Goal: Contribute content: Add original content to the website for others to see

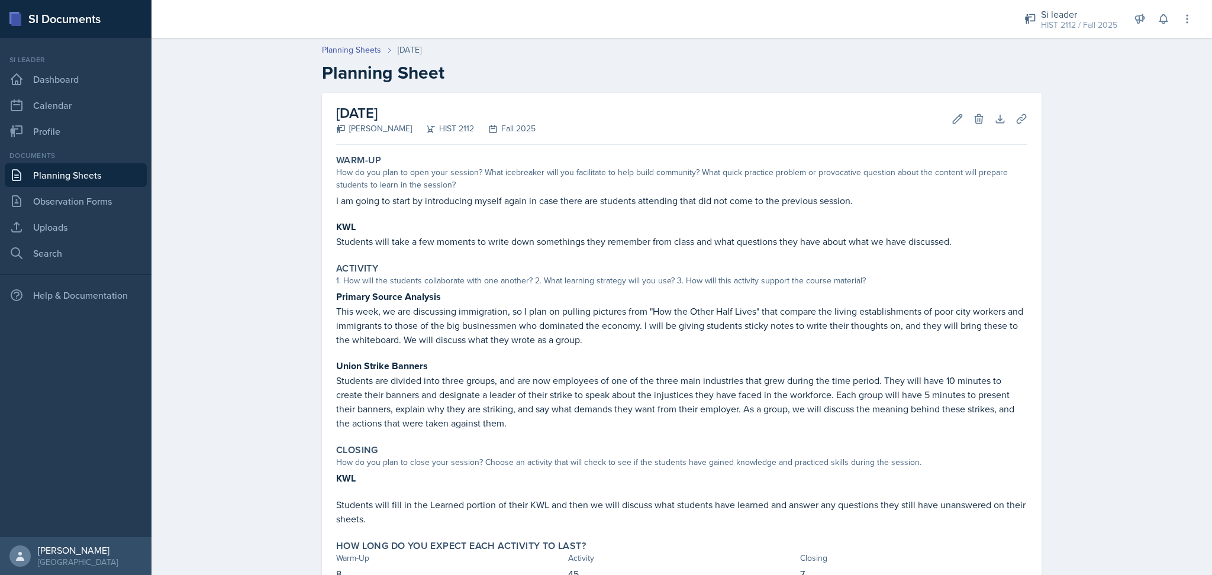
scroll to position [69, 0]
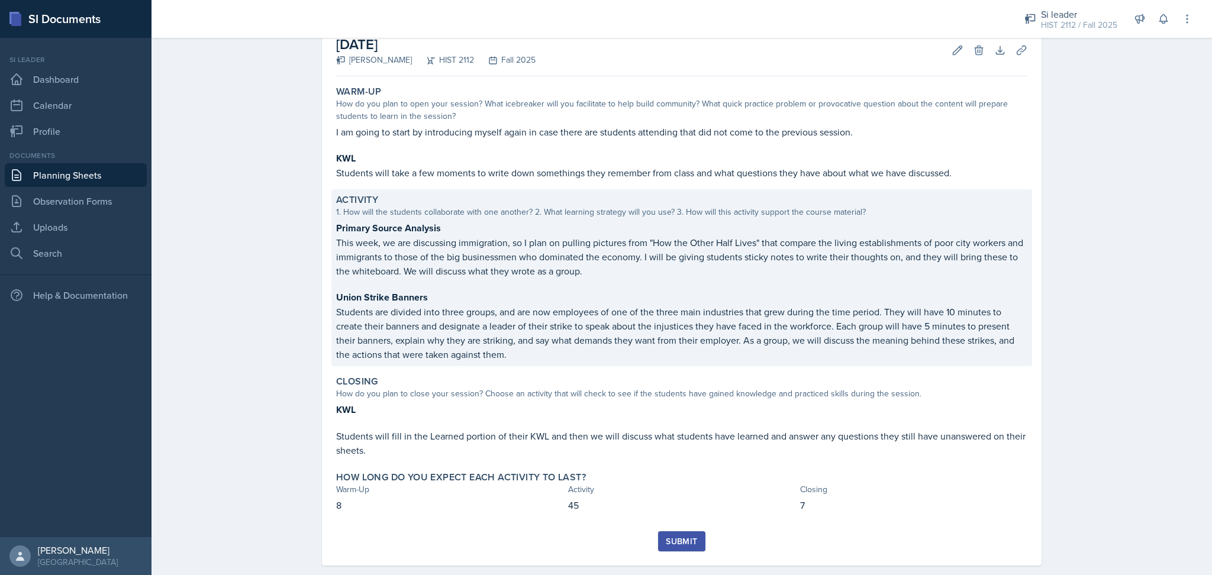
click at [554, 354] on p "Students are divided into three groups, and are now employees of one of the thr…" at bounding box center [681, 333] width 691 height 57
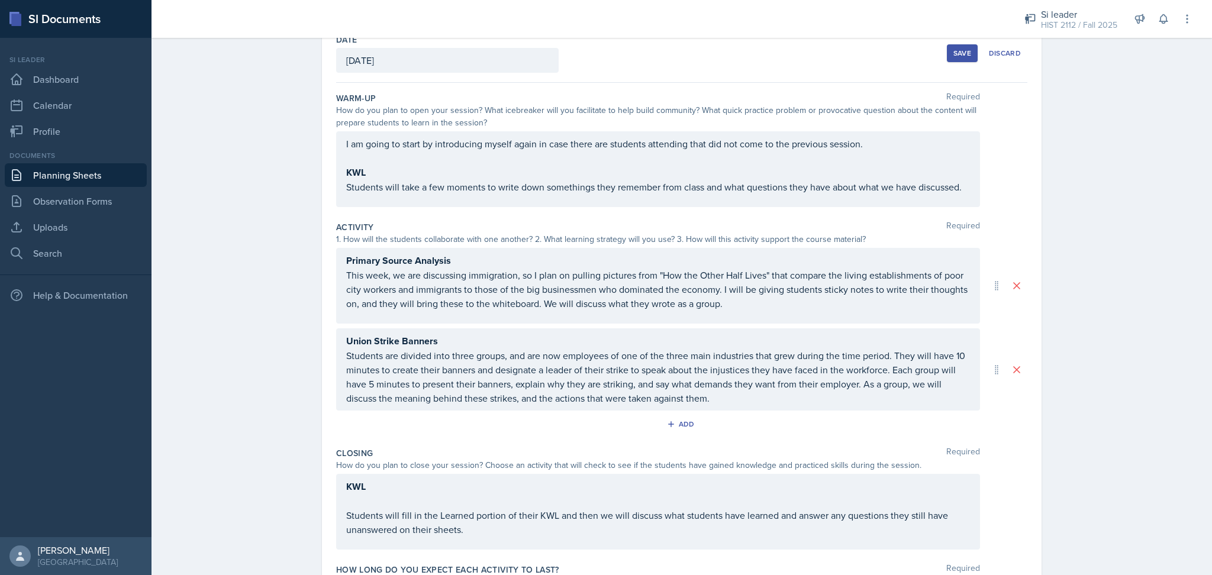
scroll to position [64, 0]
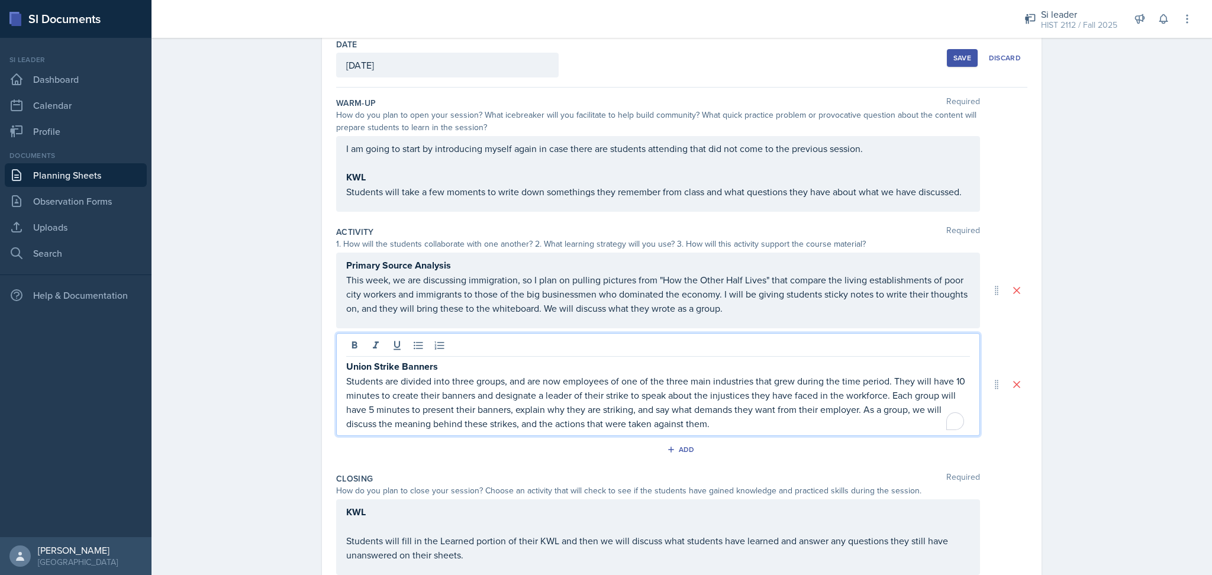
drag, startPoint x: 715, startPoint y: 399, endPoint x: 359, endPoint y: 383, distance: 356.6
click at [359, 383] on p "Students are divided into three groups, and are now employees of one of the thr…" at bounding box center [658, 402] width 624 height 57
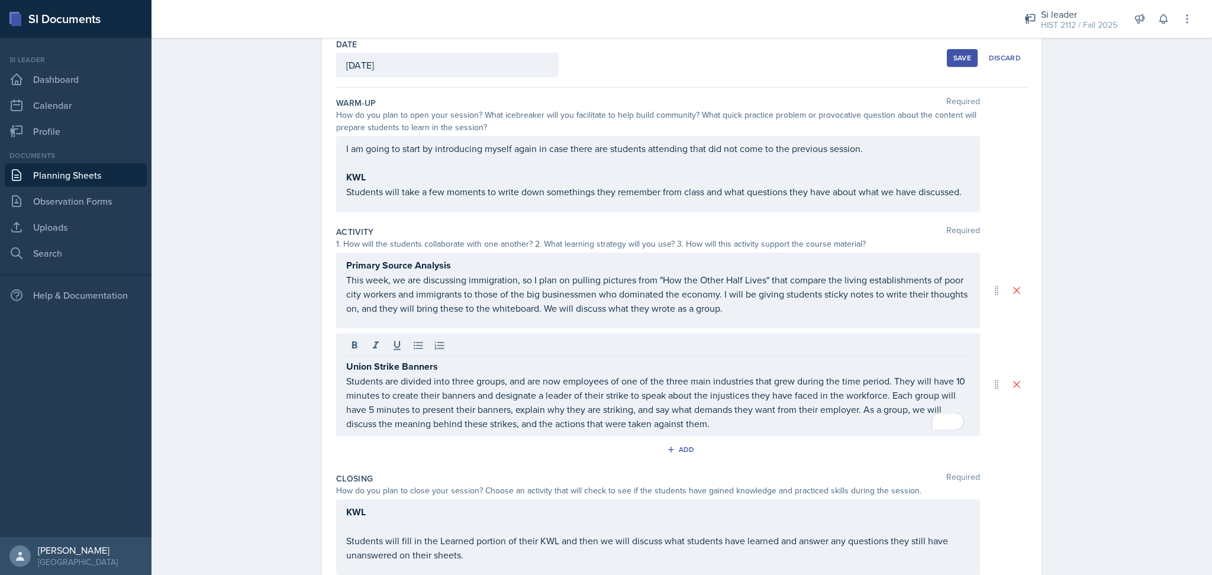
drag, startPoint x: 337, startPoint y: 380, endPoint x: 759, endPoint y: 421, distance: 423.2
click at [759, 421] on div "Union Strike Banners Students are divided into three groups, and are now employ…" at bounding box center [658, 384] width 644 height 103
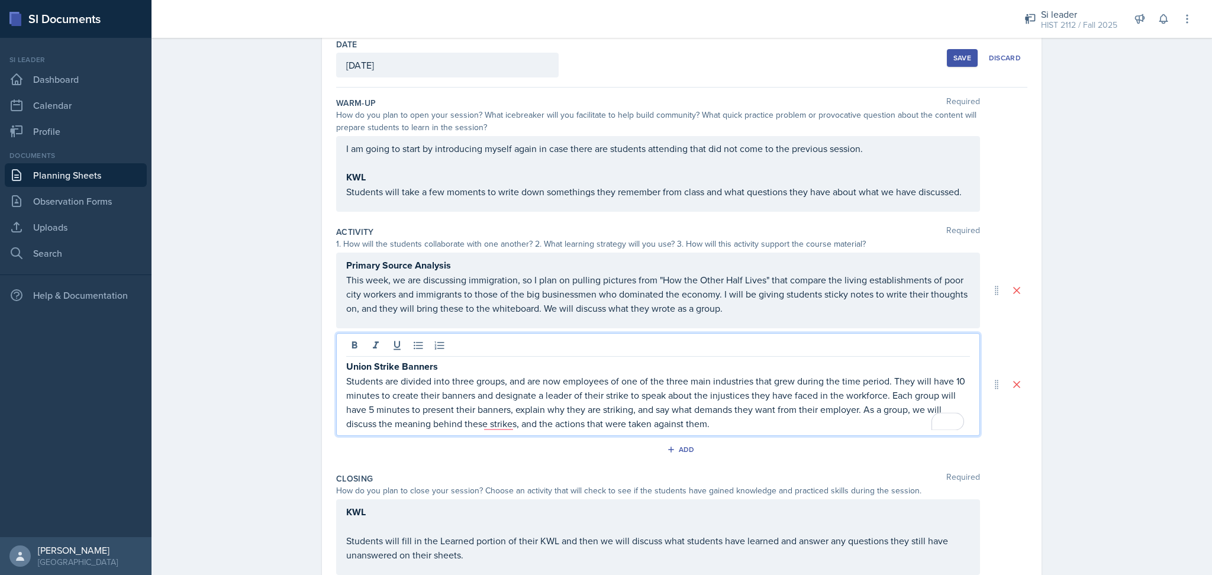
click at [759, 421] on p "Students are divided into three groups, and are now employees of one of the thr…" at bounding box center [658, 402] width 624 height 57
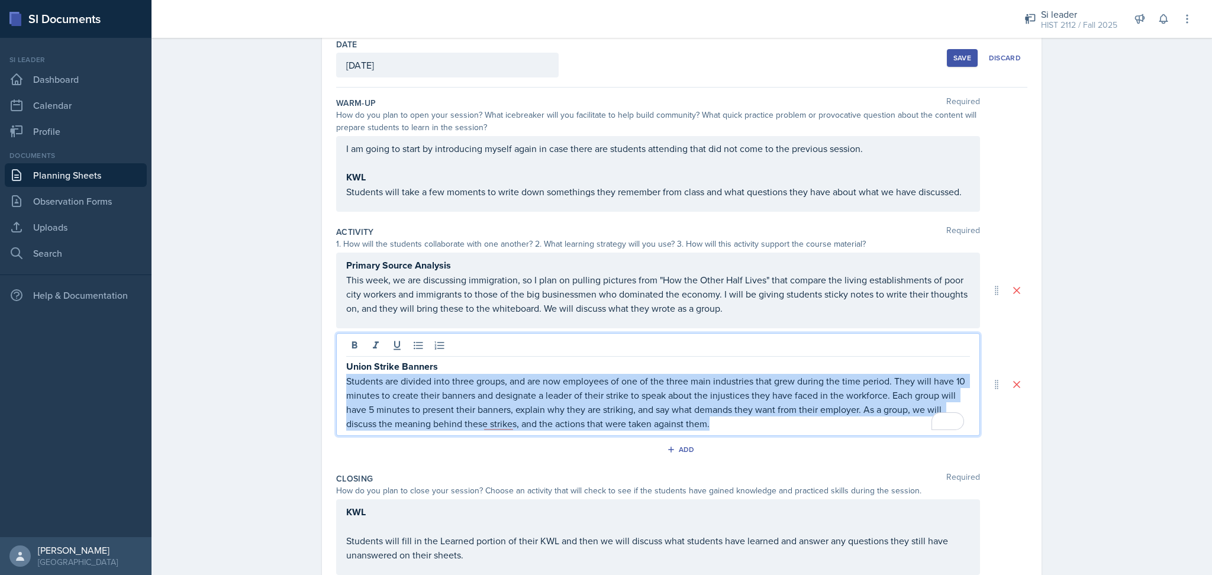
click at [335, 378] on main "Planning Sheets [DATE] Planning Sheet Date [DATE] [DATE] 27 28 29 30 31 1 2 3 4…" at bounding box center [681, 306] width 1060 height 537
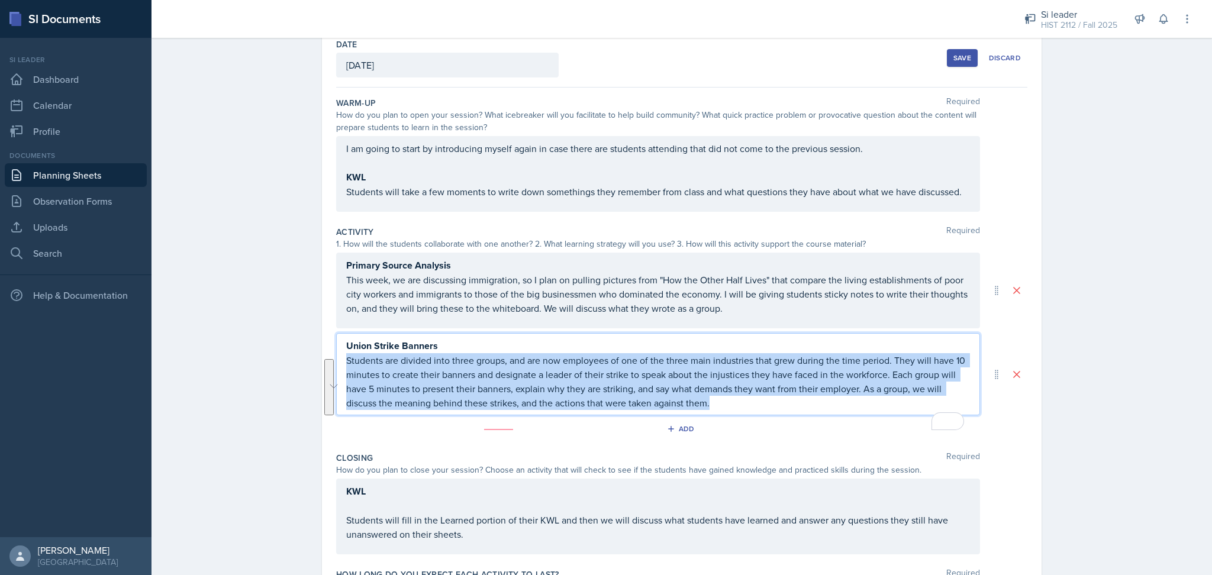
scroll to position [43, 0]
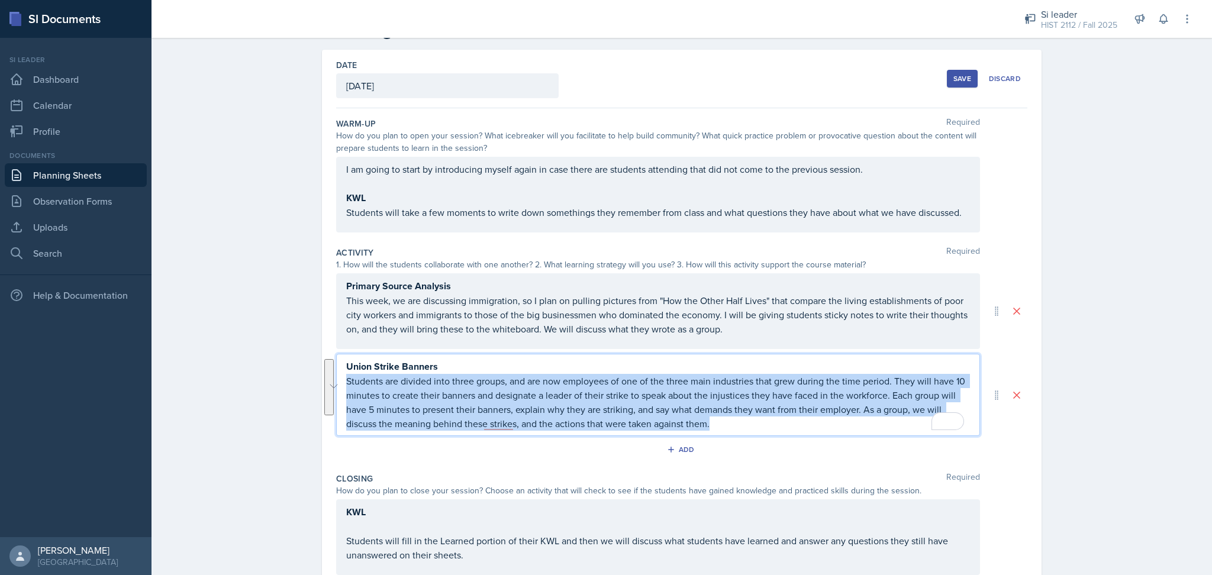
copy p "Students are divided into three groups, and are now employees of one of the thr…"
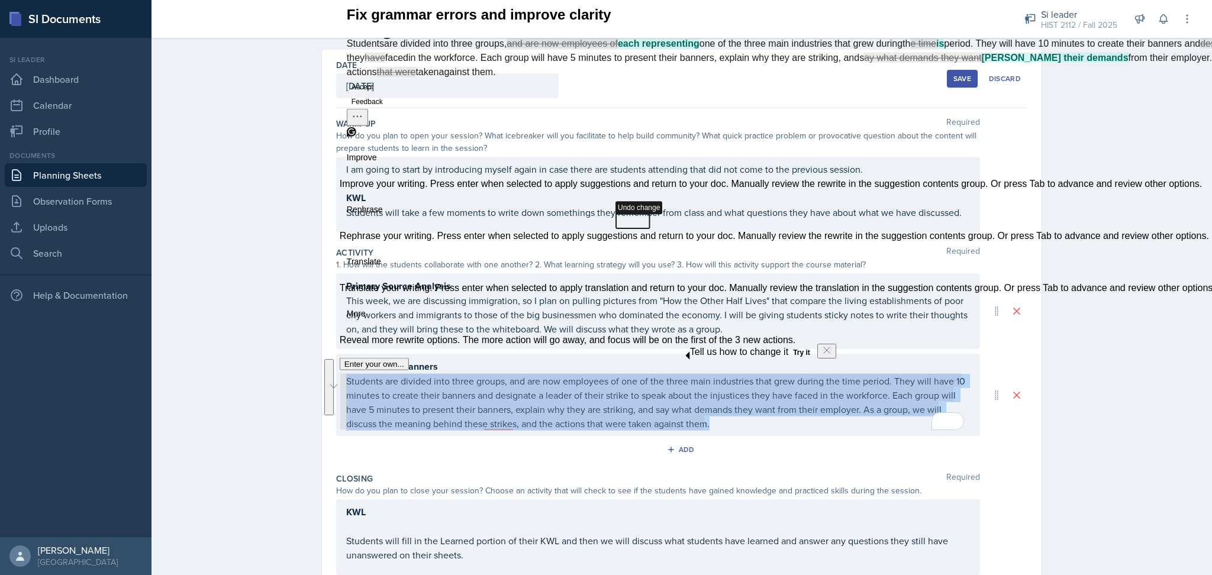
click at [954, 77] on div "Save" at bounding box center [962, 78] width 18 height 9
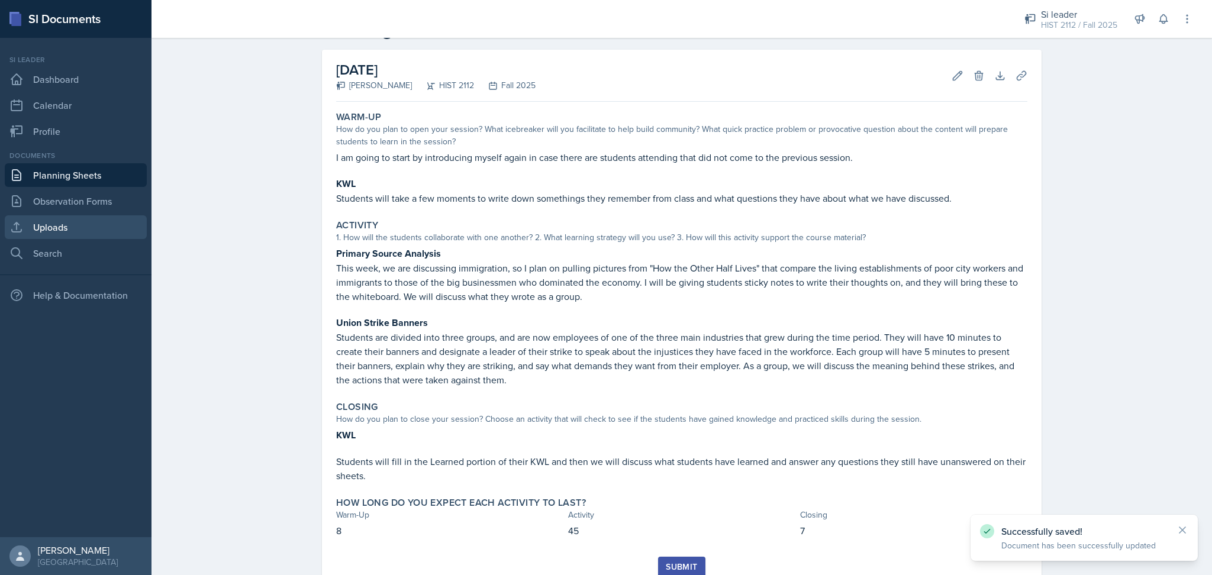
click at [72, 235] on link "Uploads" at bounding box center [76, 227] width 142 height 24
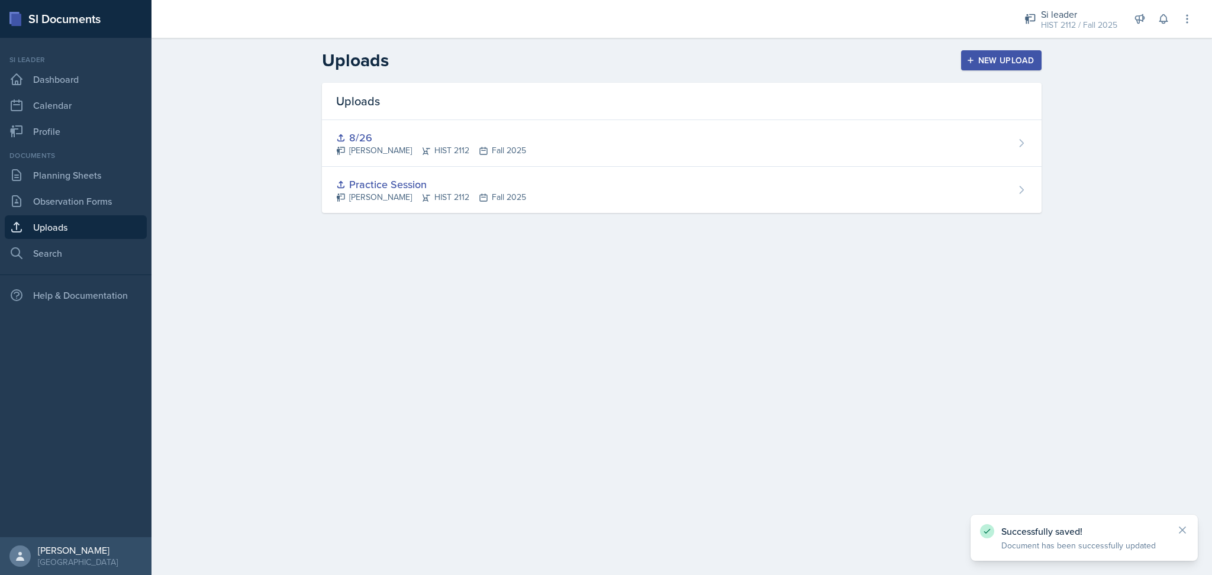
click at [1024, 58] on div "New Upload" at bounding box center [1002, 60] width 66 height 9
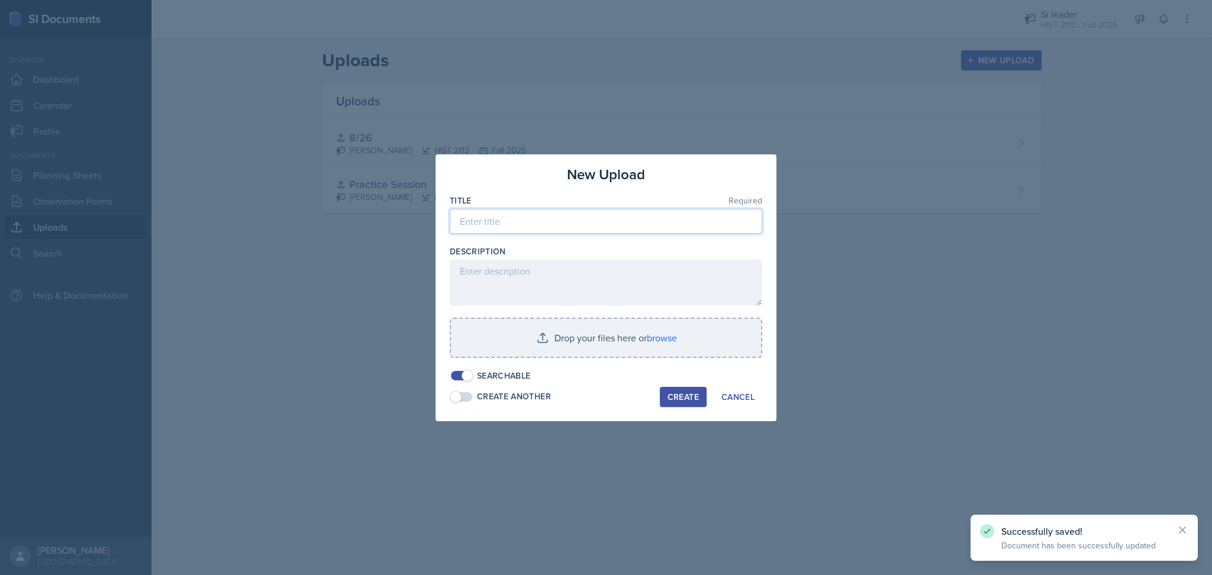
click at [612, 231] on input at bounding box center [606, 221] width 312 height 25
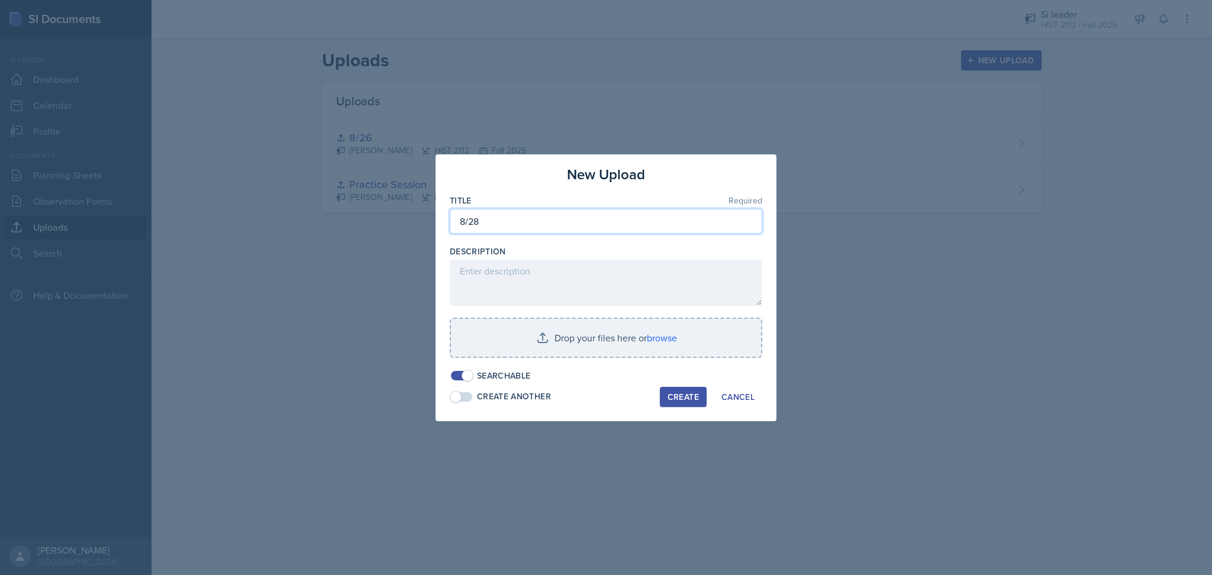
type input "8/28"
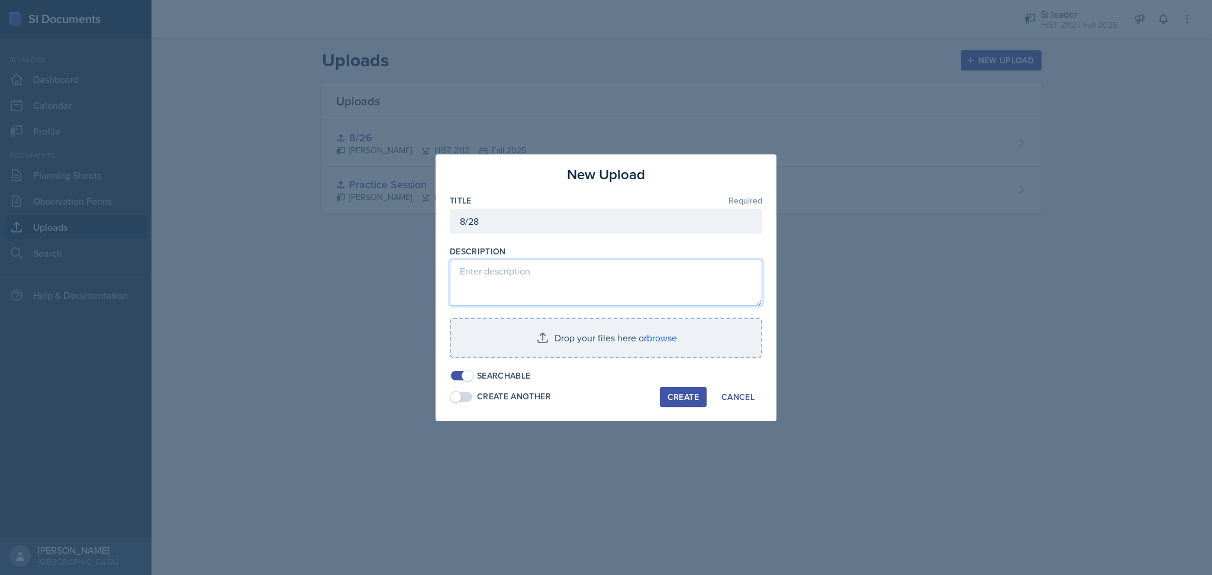
click at [599, 285] on textarea at bounding box center [606, 283] width 312 height 46
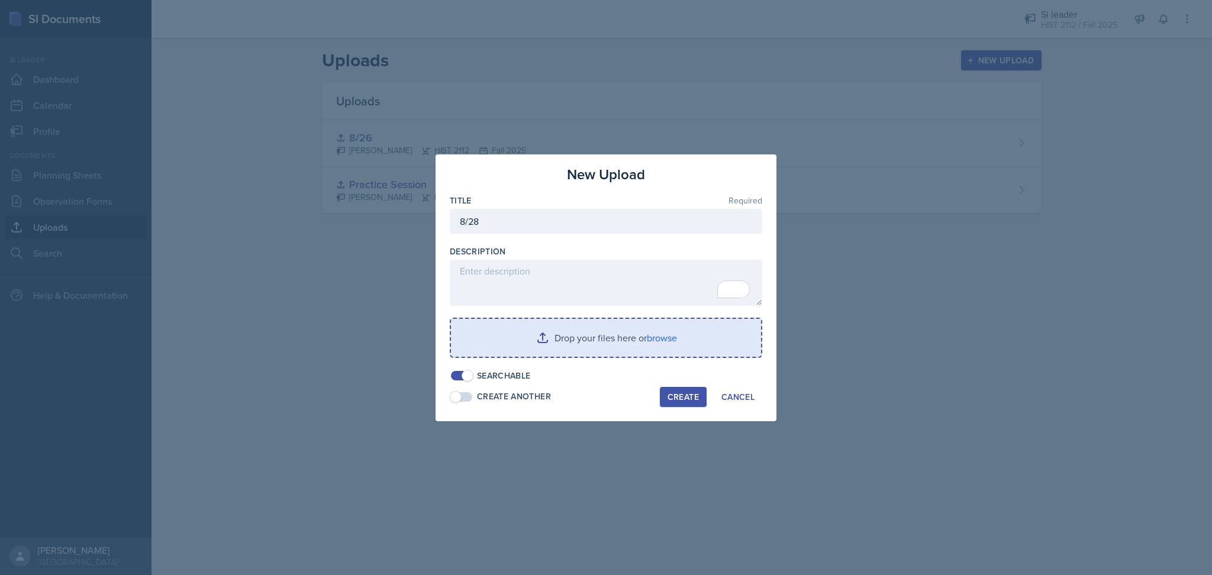
click at [600, 341] on input "file" at bounding box center [606, 338] width 310 height 38
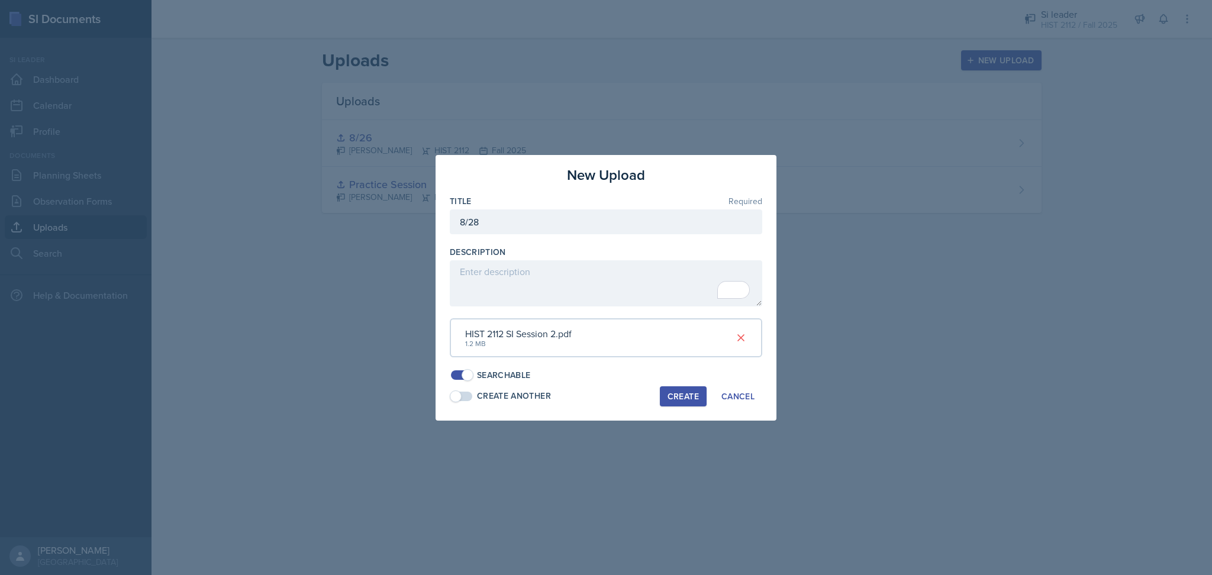
click at [675, 399] on div "Create" at bounding box center [682, 396] width 31 height 9
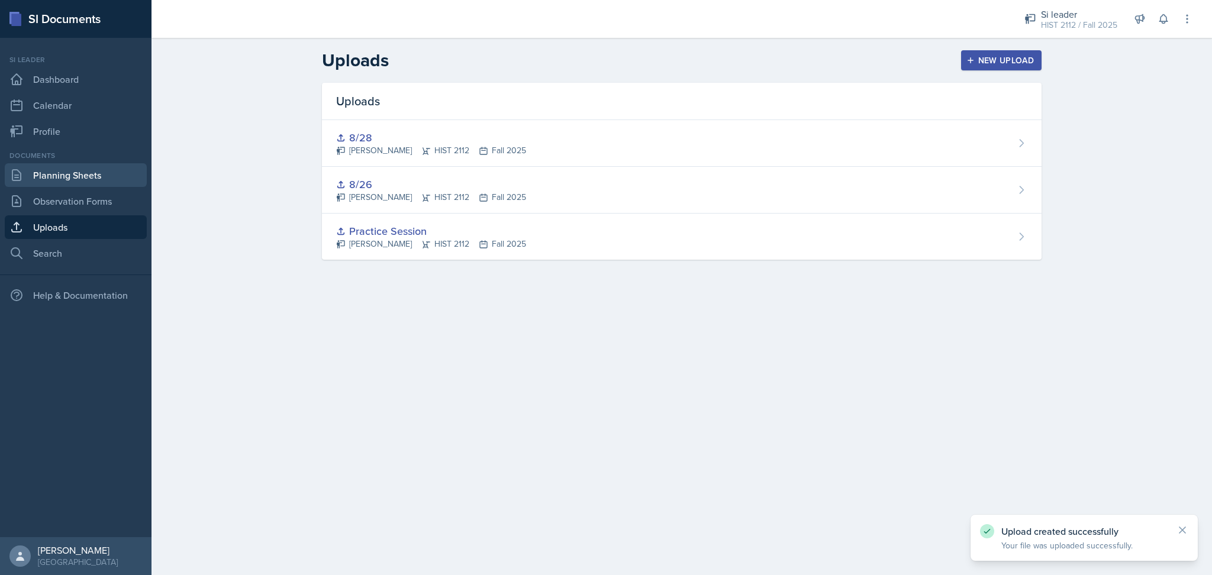
click at [40, 169] on link "Planning Sheets" at bounding box center [76, 175] width 142 height 24
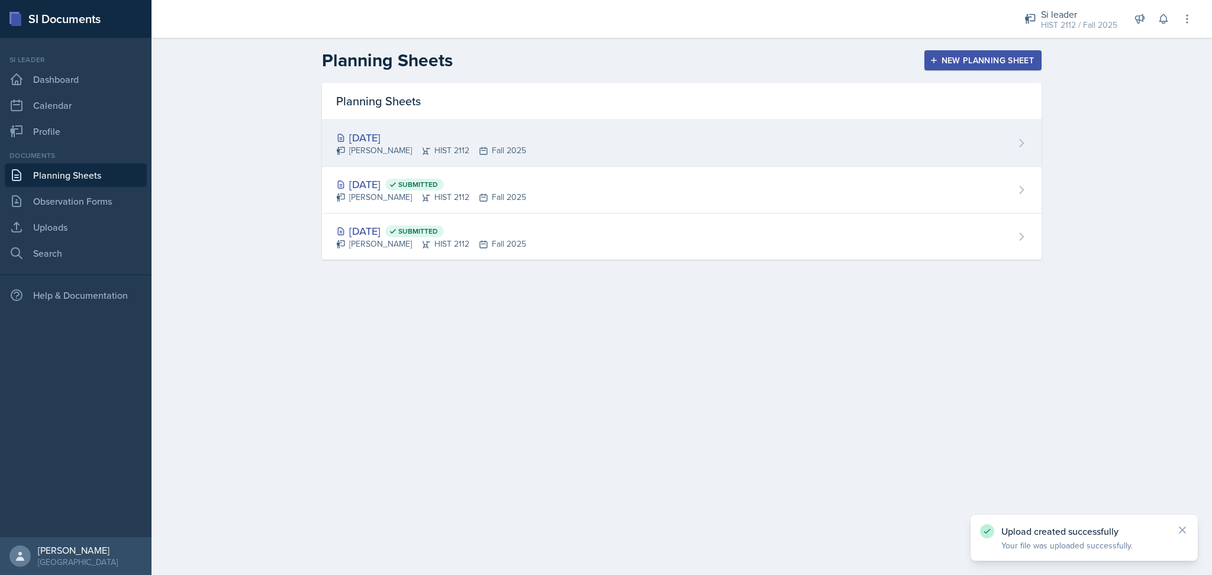
click at [485, 141] on div "[DATE]" at bounding box center [431, 138] width 190 height 16
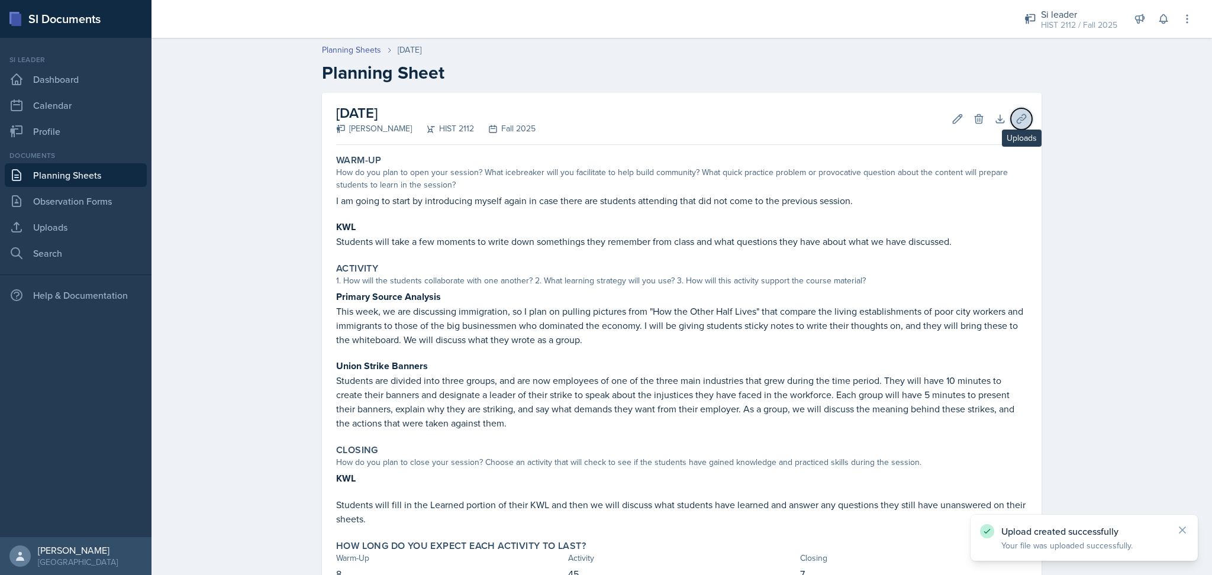
click at [1015, 118] on icon at bounding box center [1021, 119] width 12 height 12
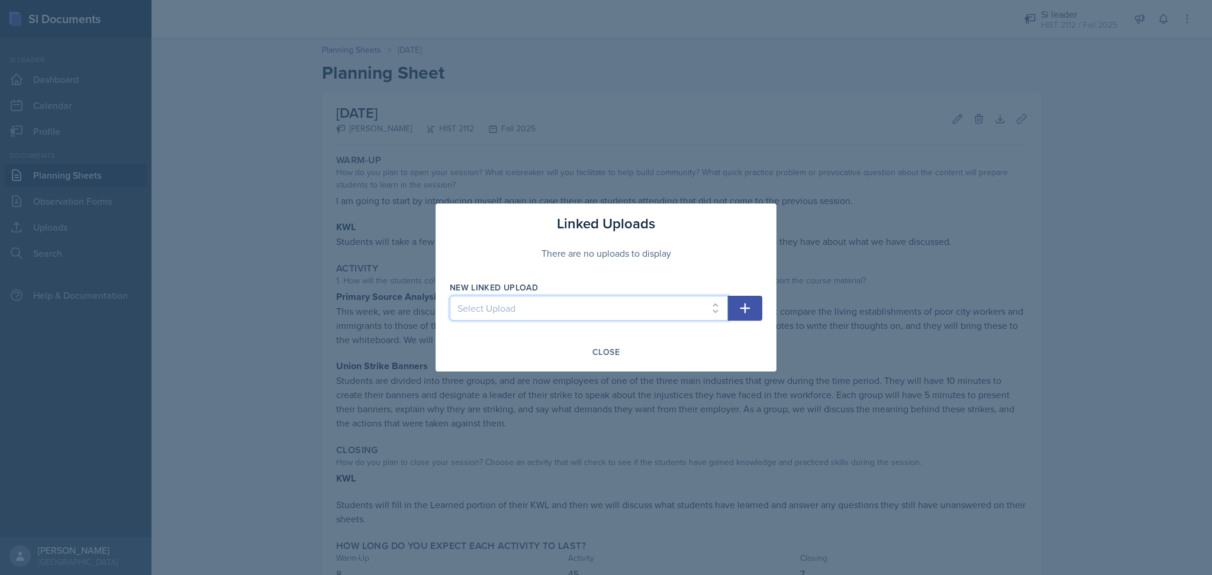
click at [624, 307] on select "Select Upload Practice Session 8/26 8/28" at bounding box center [589, 308] width 278 height 25
select select "0d8d5fdd-c425-45a4-90d7-281a5cf16592"
click at [450, 296] on select "Select Upload Practice Session 8/26 8/28" at bounding box center [589, 308] width 278 height 25
click at [759, 301] on button "button" at bounding box center [745, 308] width 34 height 25
select select
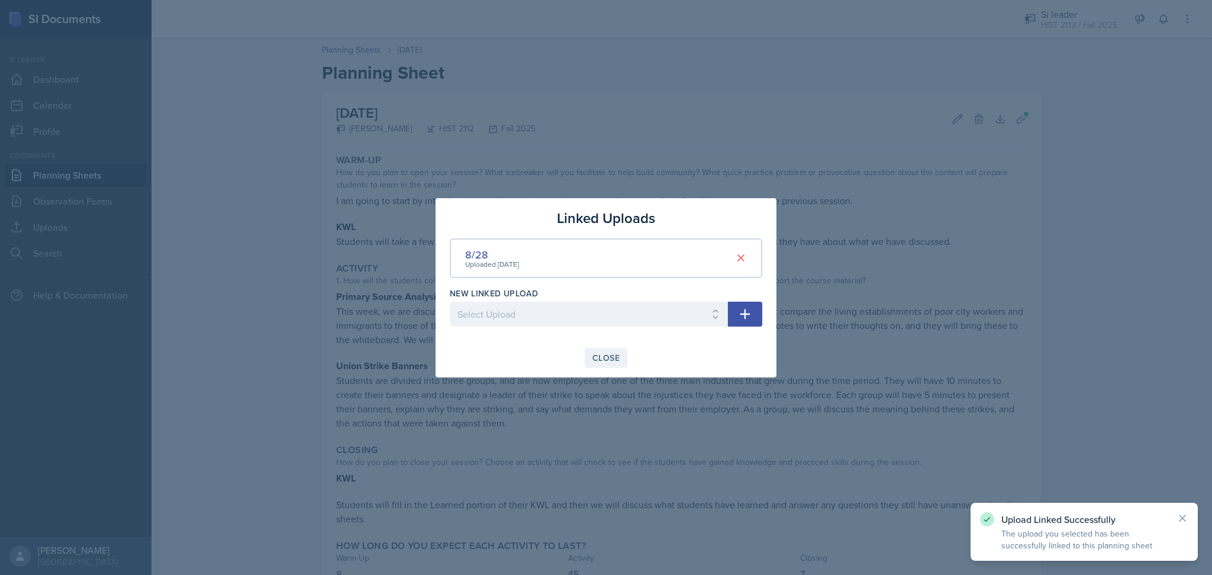
click at [611, 358] on div "Close" at bounding box center [605, 357] width 27 height 9
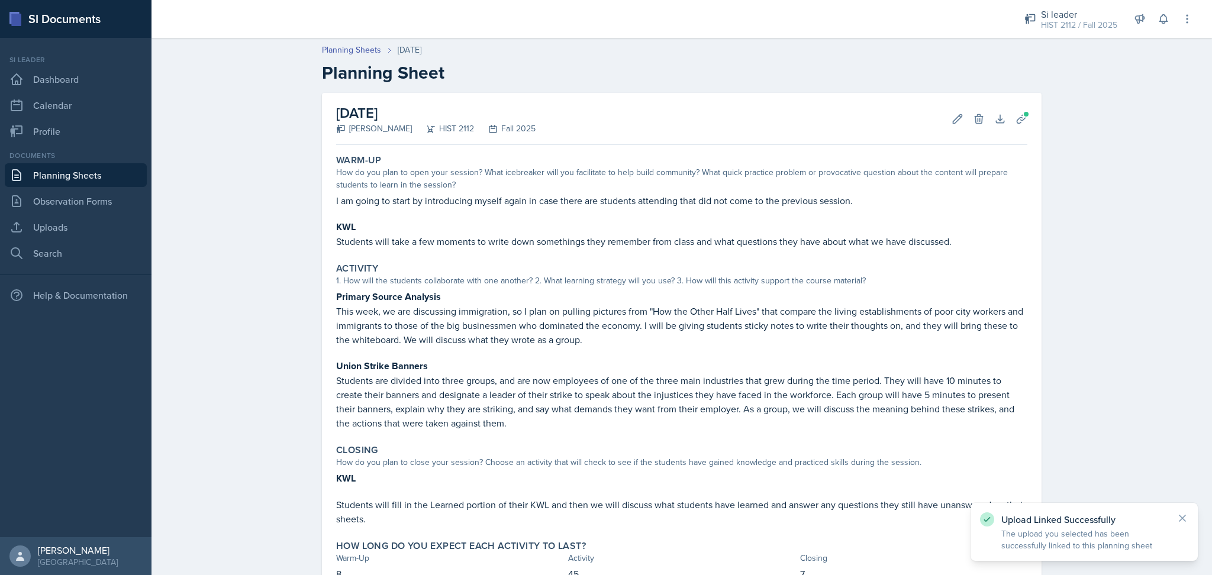
scroll to position [84, 0]
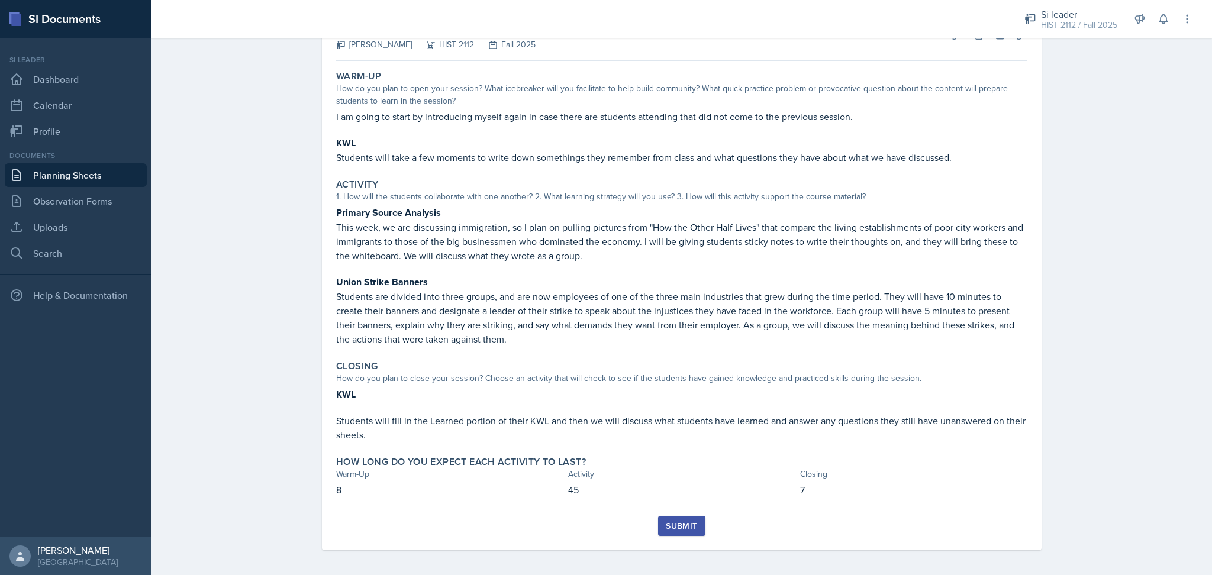
click at [679, 526] on div "Submit" at bounding box center [681, 525] width 31 height 9
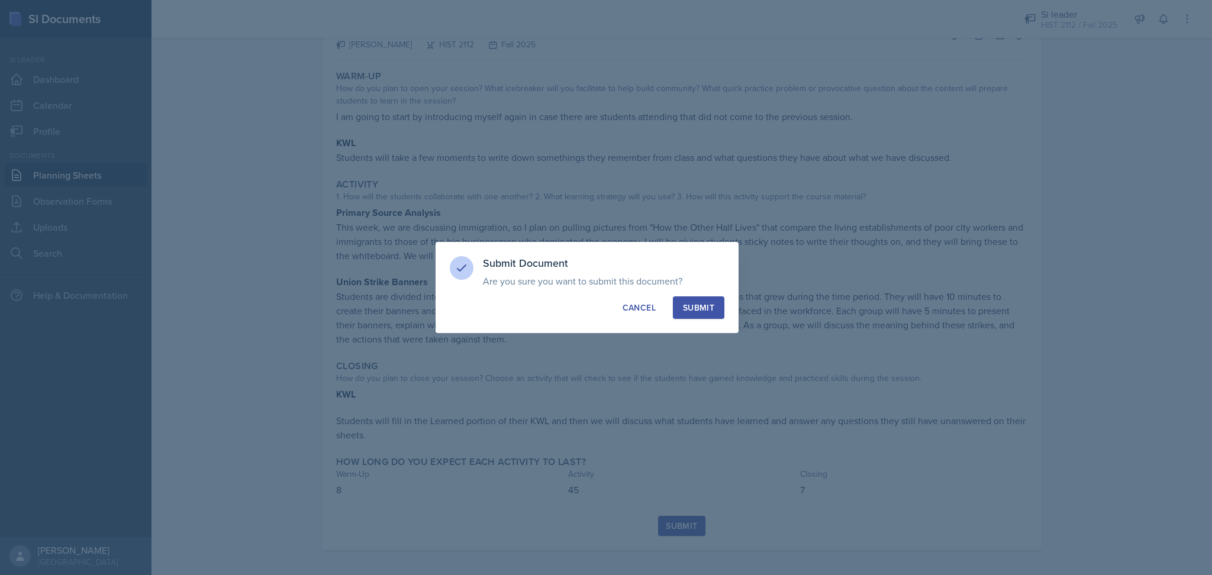
click at [712, 311] on div "Submit" at bounding box center [698, 308] width 31 height 12
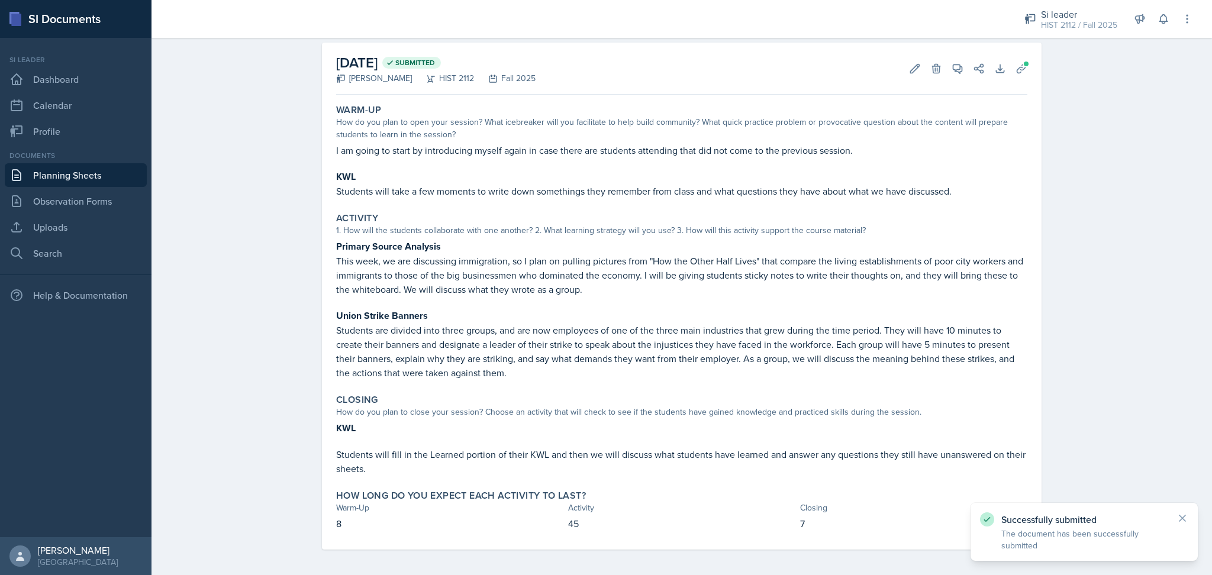
scroll to position [0, 0]
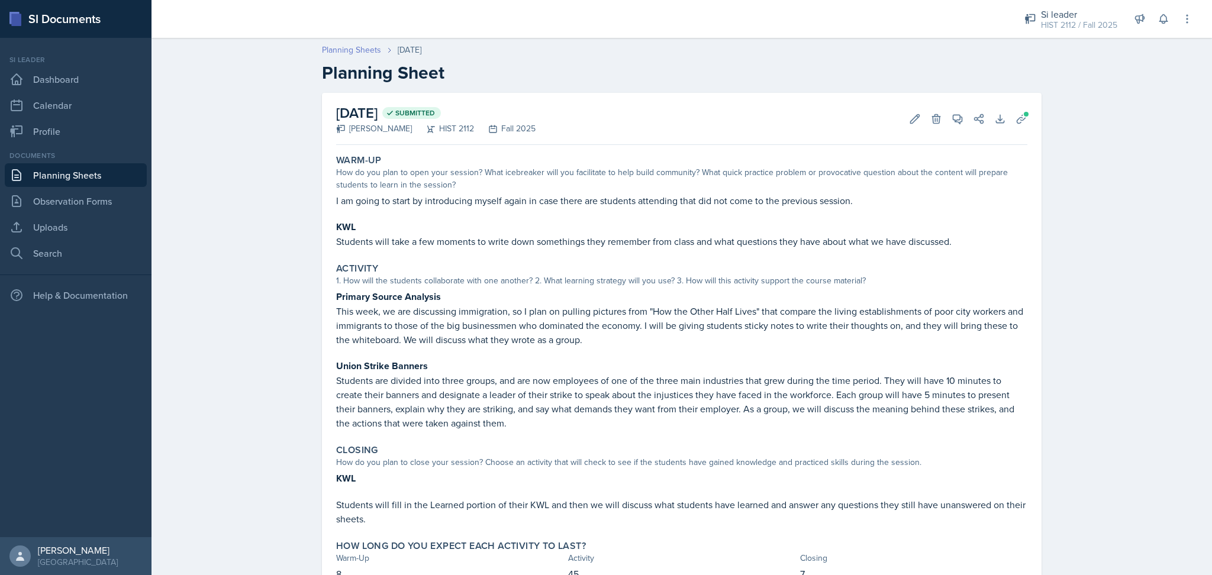
click at [346, 49] on link "Planning Sheets" at bounding box center [351, 50] width 59 height 12
